Goal: Task Accomplishment & Management: Manage account settings

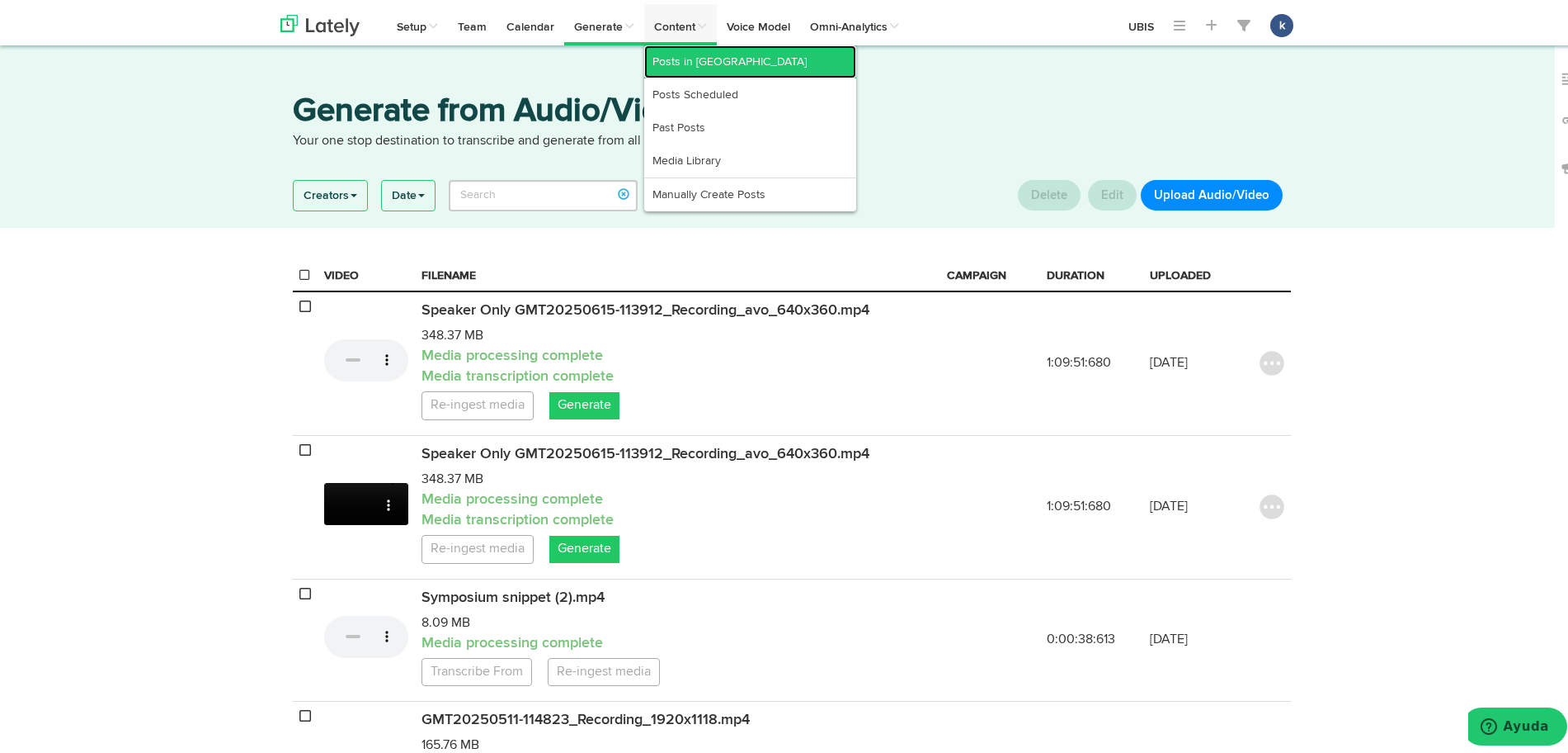
drag, startPoint x: 691, startPoint y: 53, endPoint x: 677, endPoint y: 57, distance: 14.6
click at [691, 53] on link "Posts in [GEOGRAPHIC_DATA]" at bounding box center [751, 58] width 213 height 33
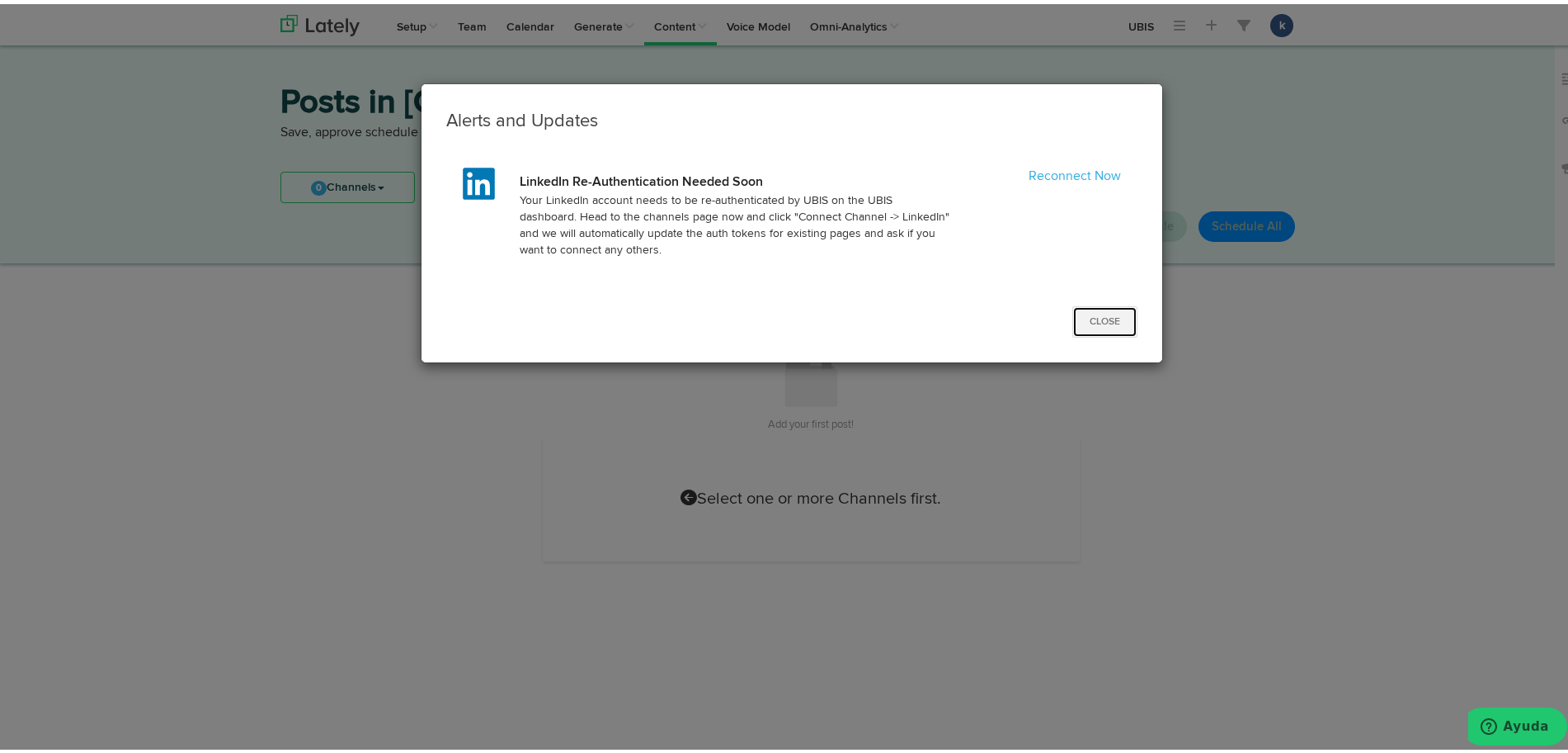
click at [1103, 314] on button "Close" at bounding box center [1105, 318] width 66 height 32
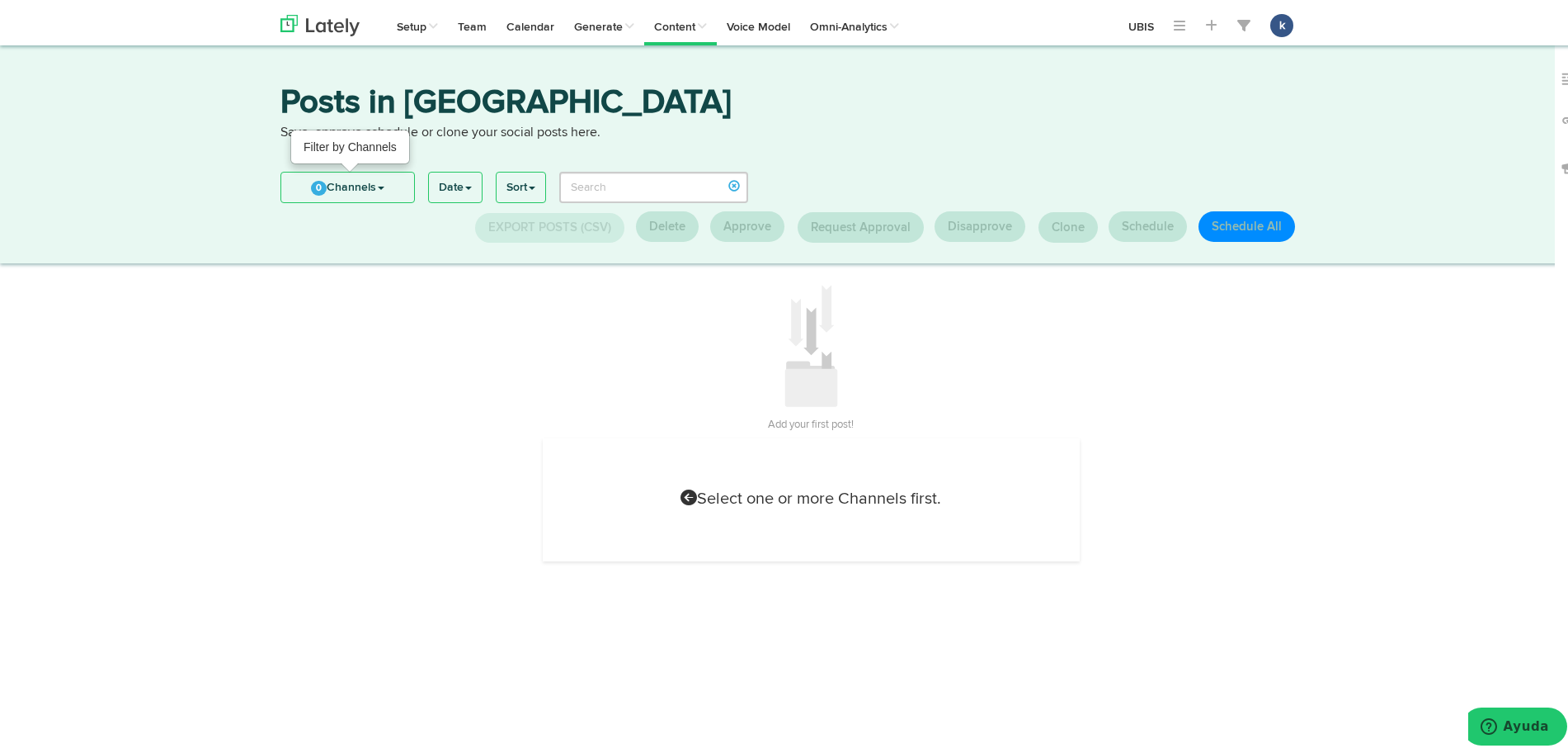
click at [338, 176] on link "0 Channels" at bounding box center [348, 183] width 133 height 30
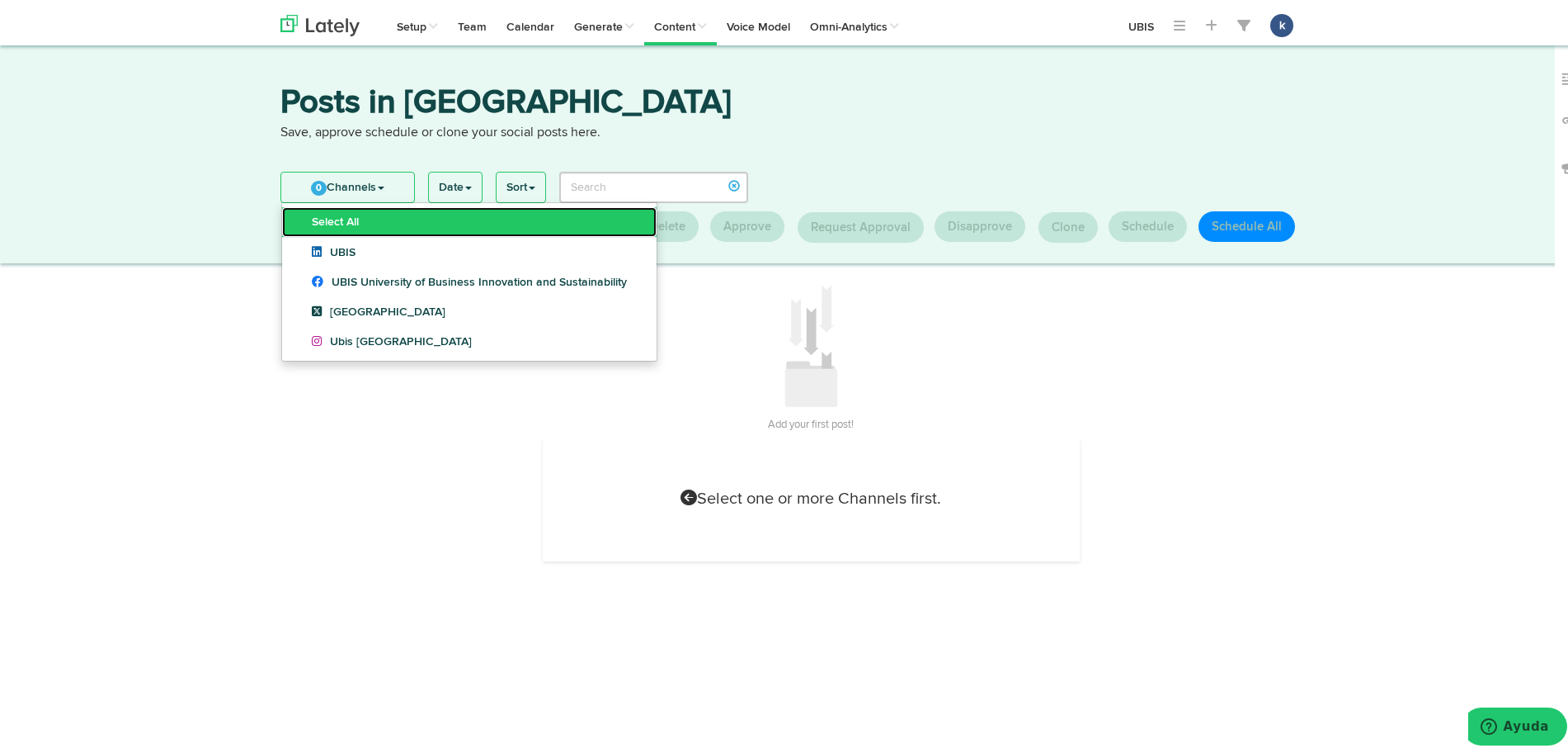
click at [434, 222] on link "Select All" at bounding box center [469, 218] width 374 height 30
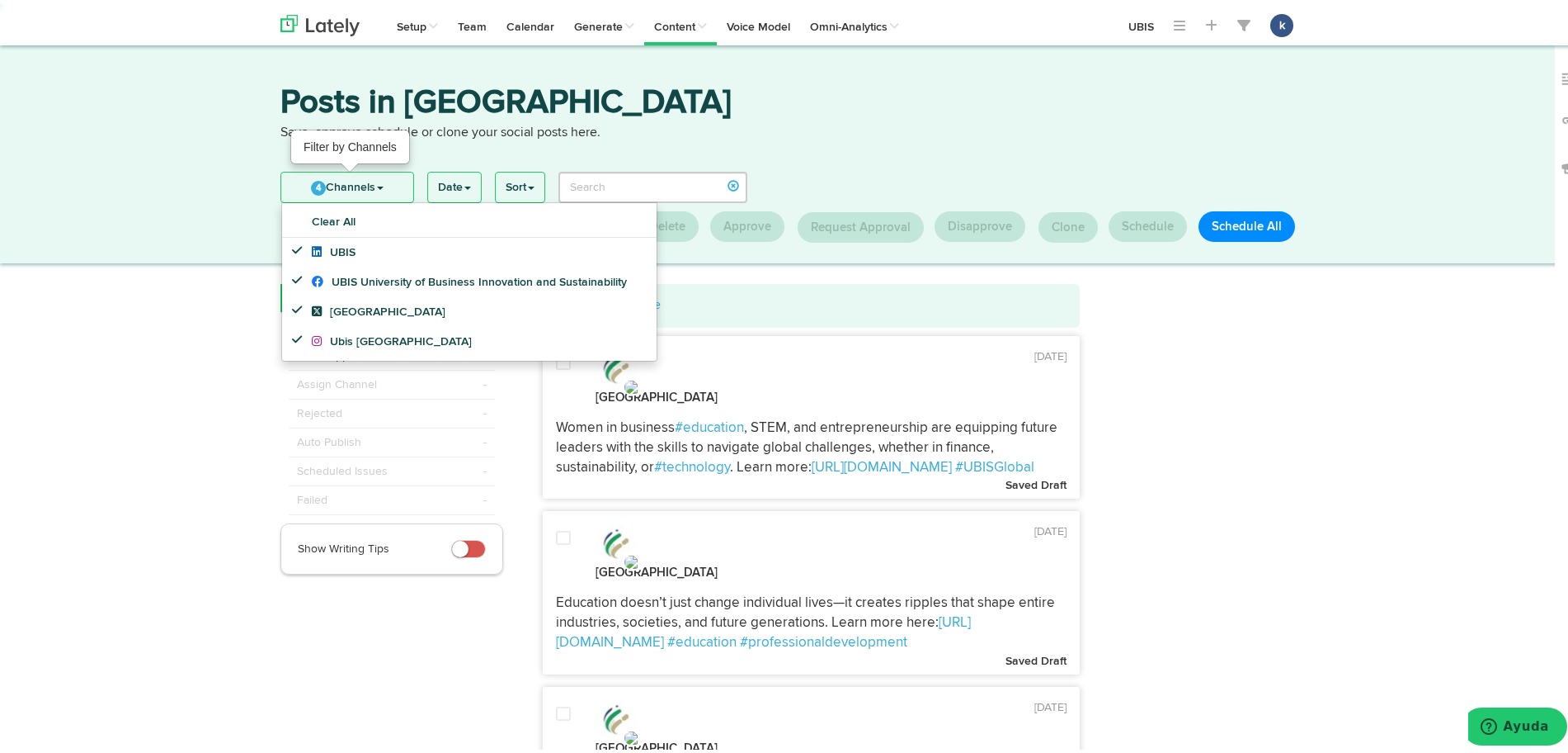
click at [335, 172] on link "4 Channels" at bounding box center [347, 183] width 132 height 30
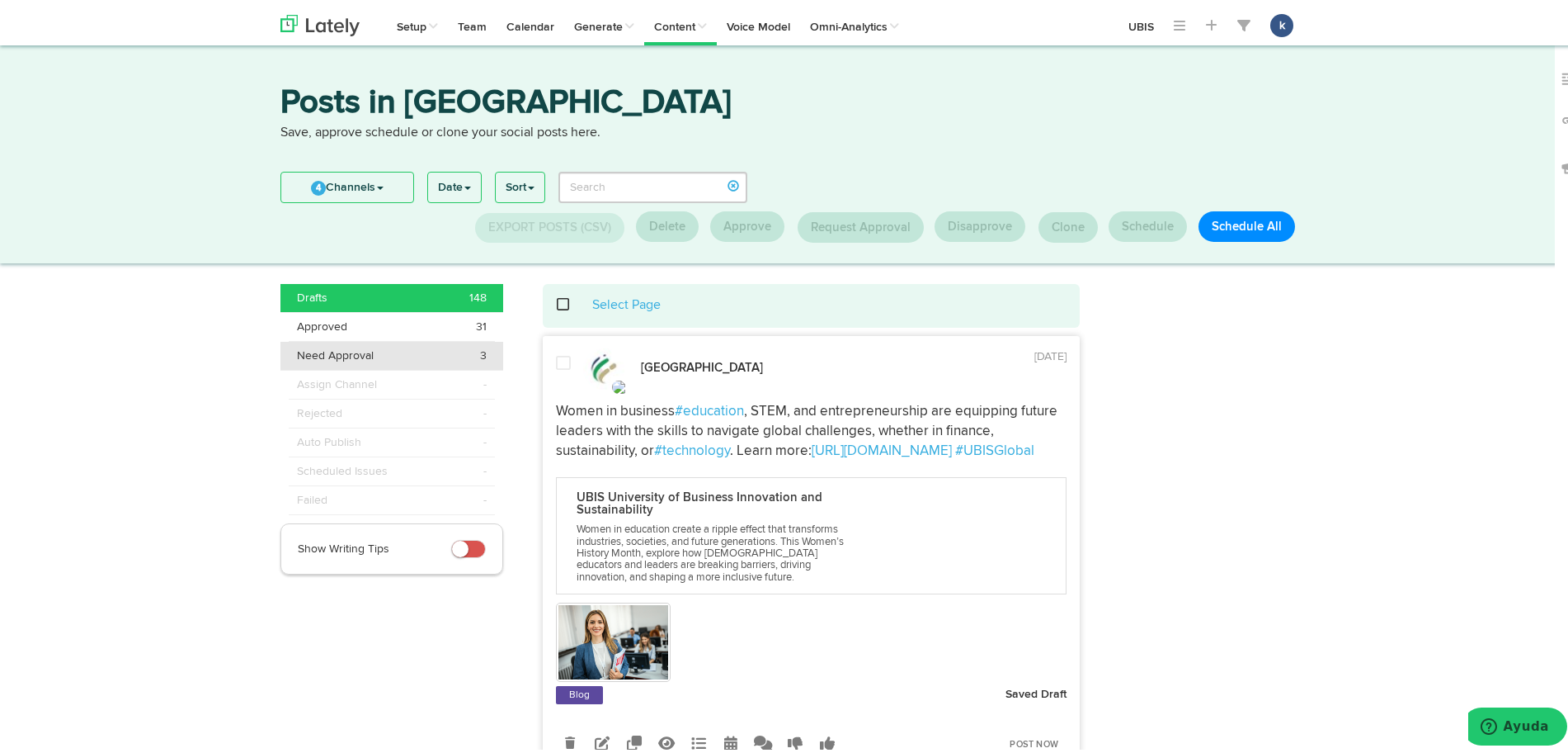
click at [472, 363] on li "Need Approval 3" at bounding box center [391, 352] width 222 height 29
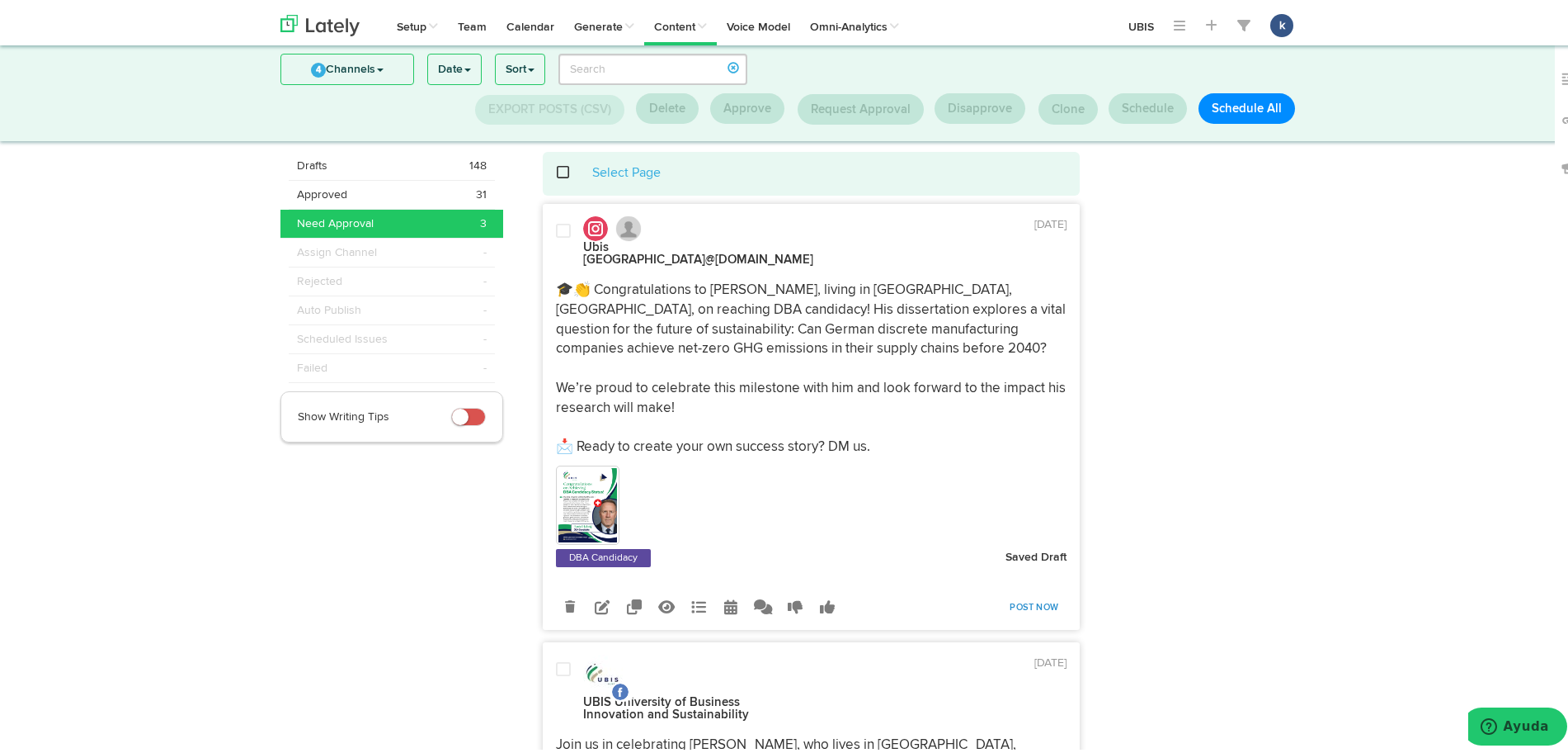
click at [1032, 598] on link "Post Now" at bounding box center [1035, 603] width 66 height 23
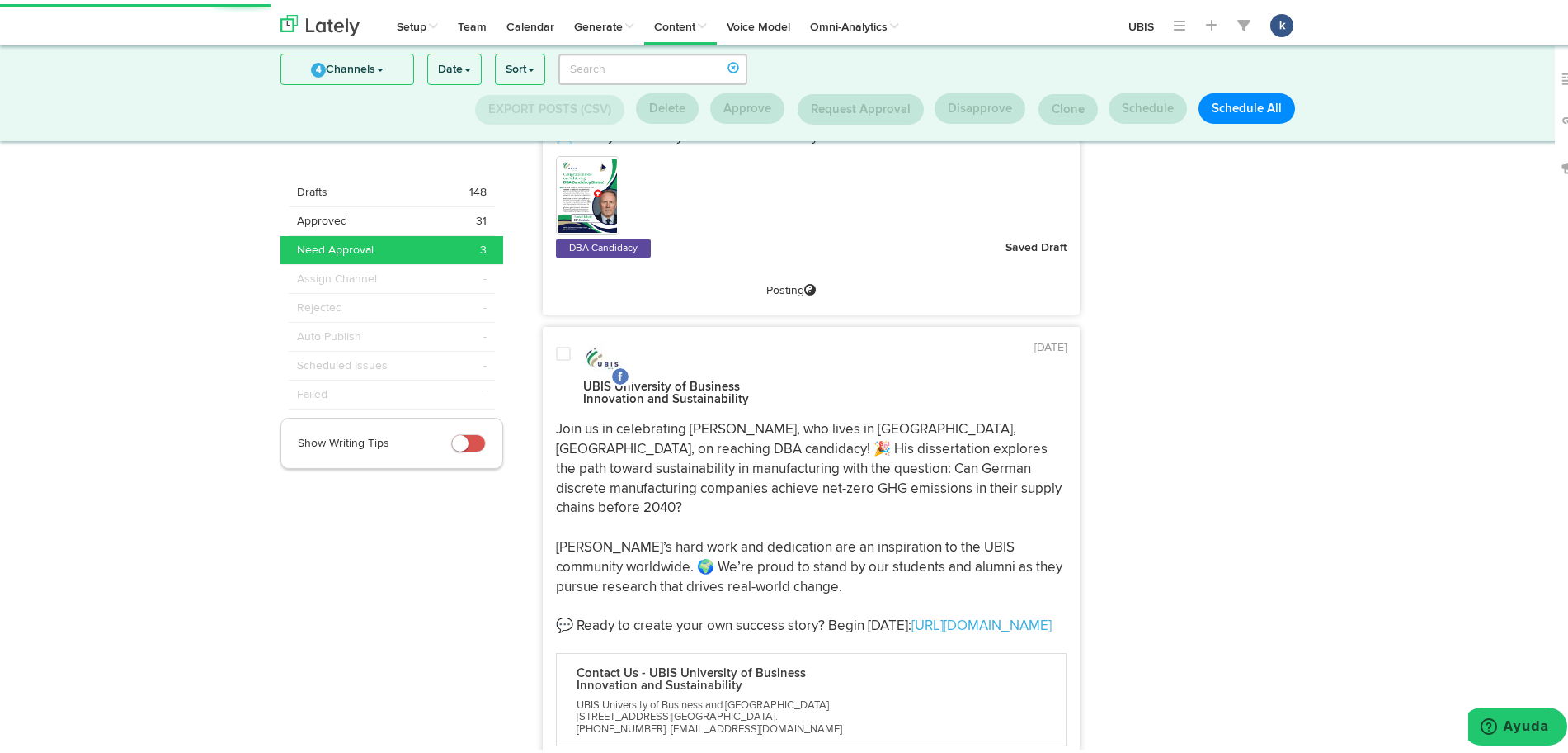
scroll to position [542, 0]
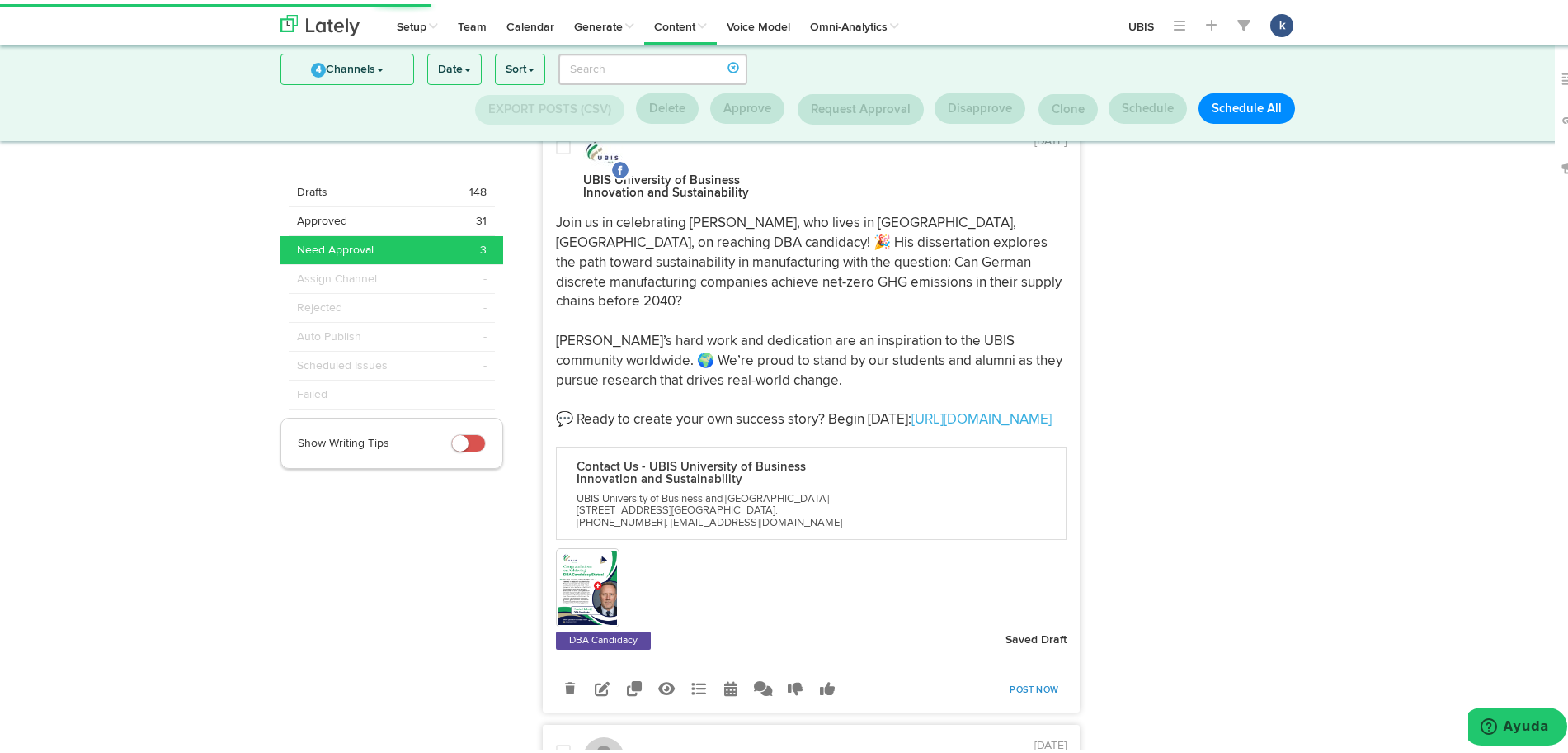
click at [1025, 675] on link "Post Now" at bounding box center [1035, 685] width 66 height 23
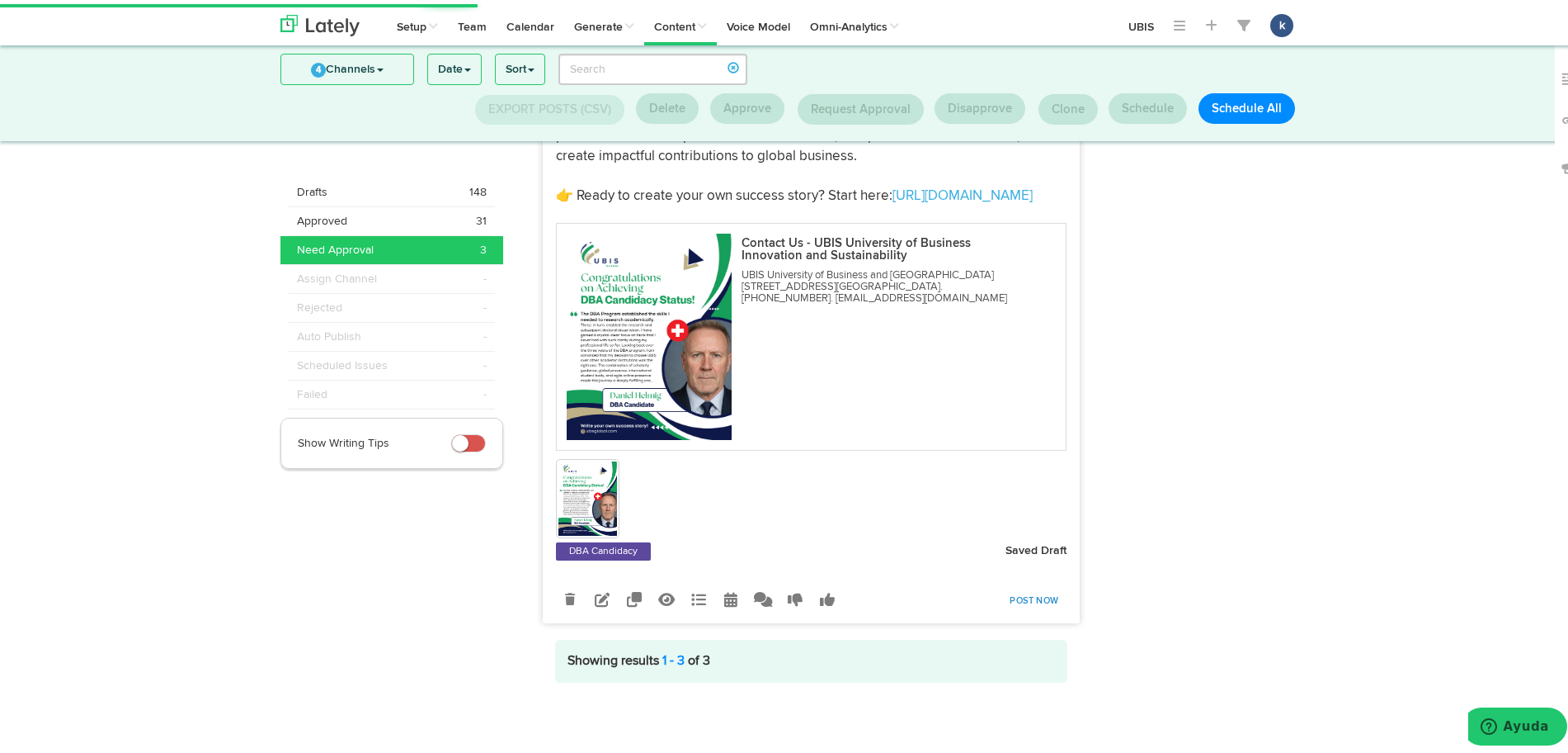
click at [1041, 593] on link "Post Now" at bounding box center [1035, 596] width 66 height 23
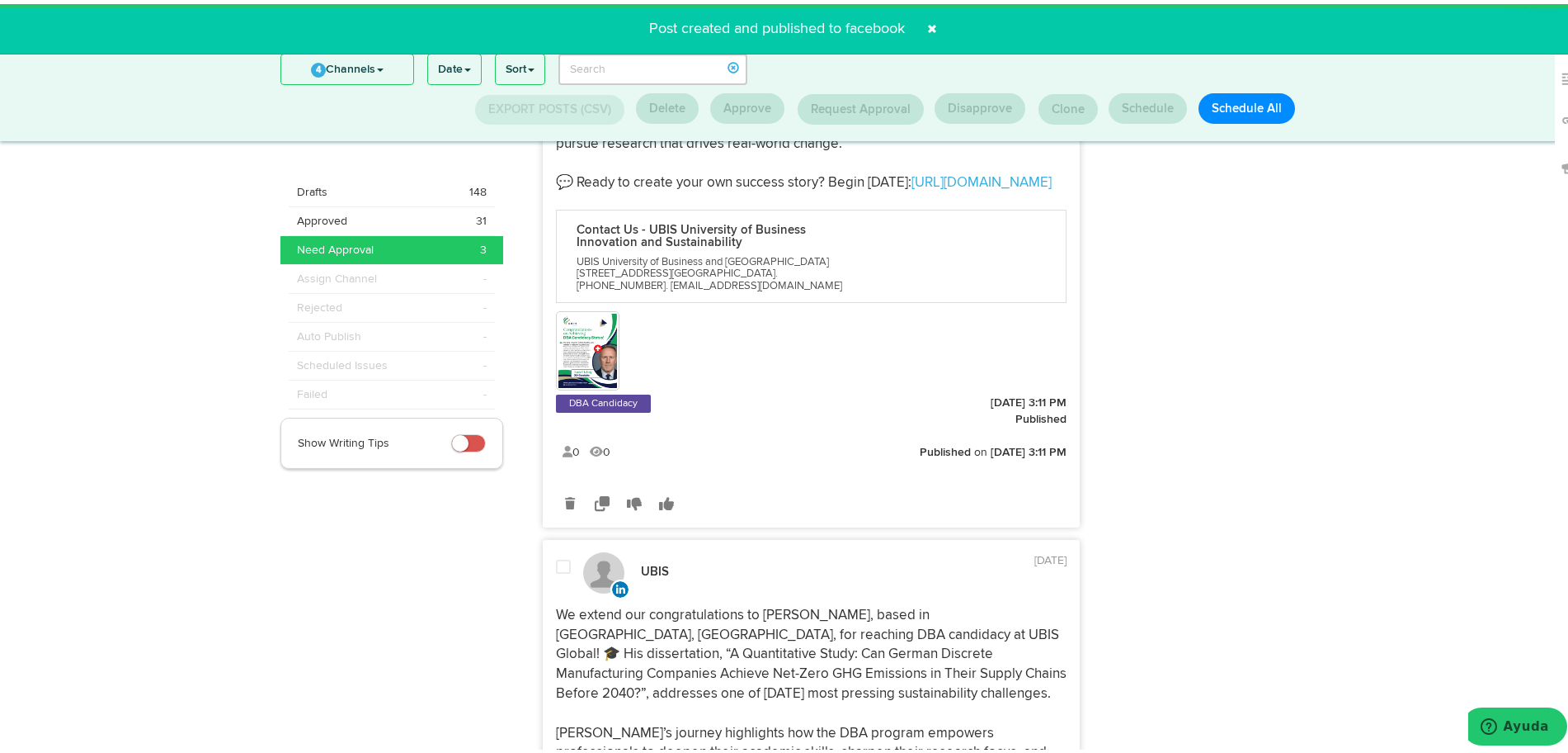
scroll to position [160, 0]
